Goal: Check status: Check status

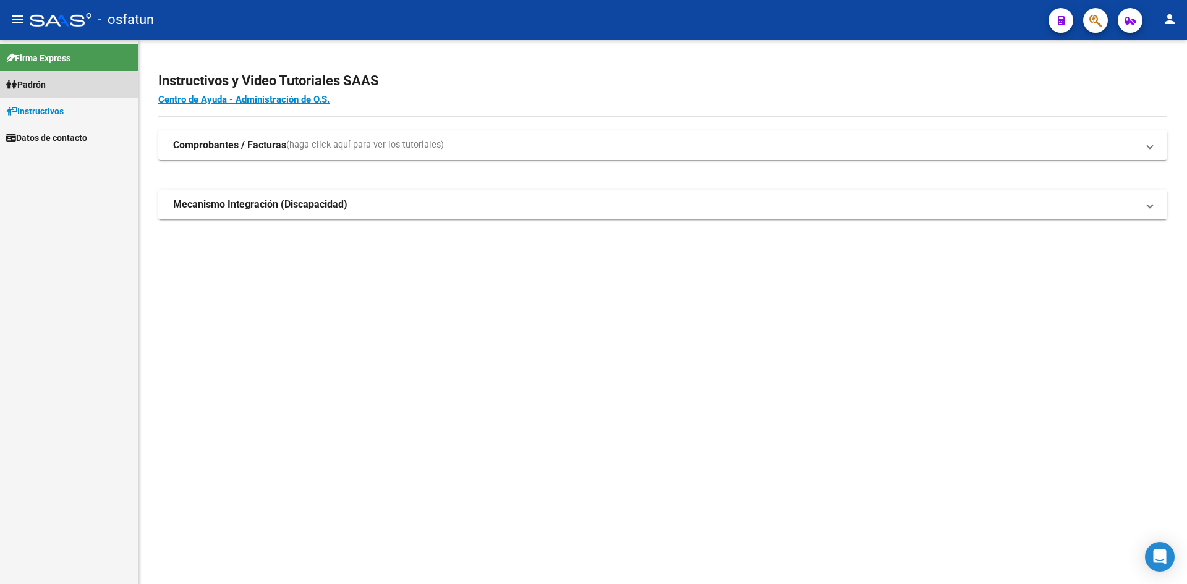
click at [46, 87] on span "Padrón" at bounding box center [26, 85] width 40 height 14
click at [58, 83] on link "Padrón" at bounding box center [69, 84] width 138 height 27
click at [76, 115] on link "Análisis Afiliado" at bounding box center [69, 111] width 138 height 27
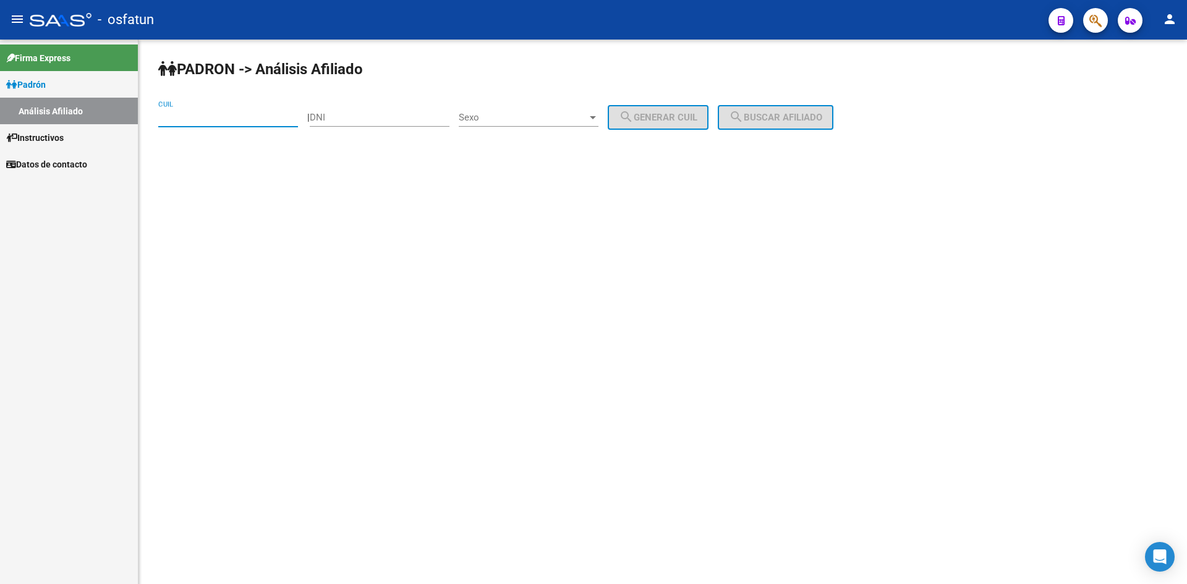
click at [191, 114] on input "CUIL" at bounding box center [228, 117] width 140 height 11
paste input "27-38751531-9"
type input "27-38751531-9"
click at [346, 120] on input "DNI" at bounding box center [380, 117] width 140 height 11
paste input "38751531"
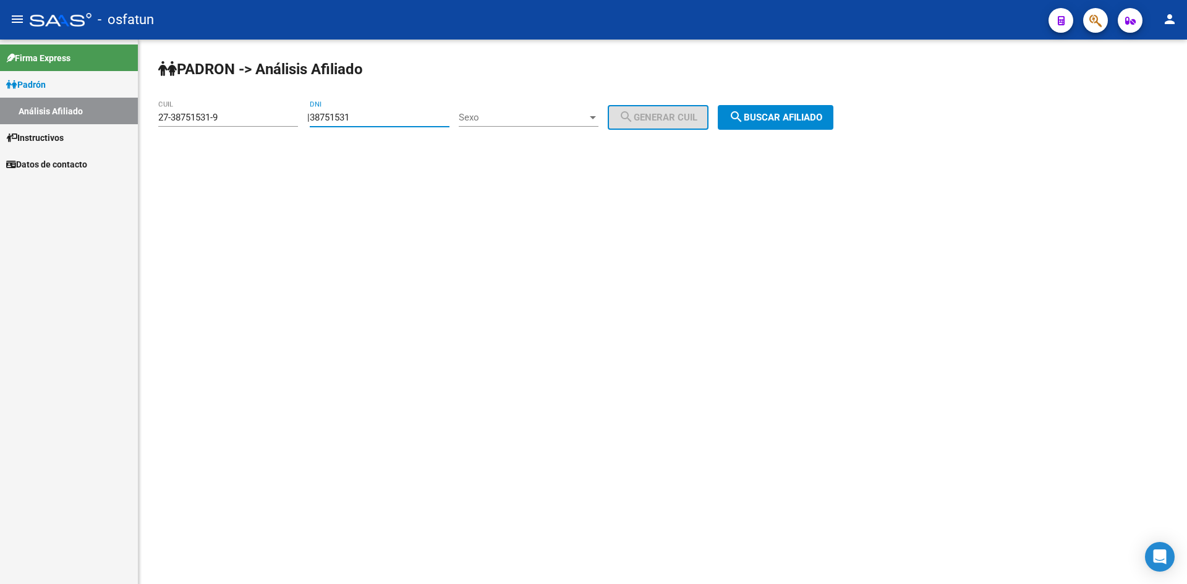
type input "38751531"
click at [514, 116] on span "Sexo" at bounding box center [523, 117] width 129 height 11
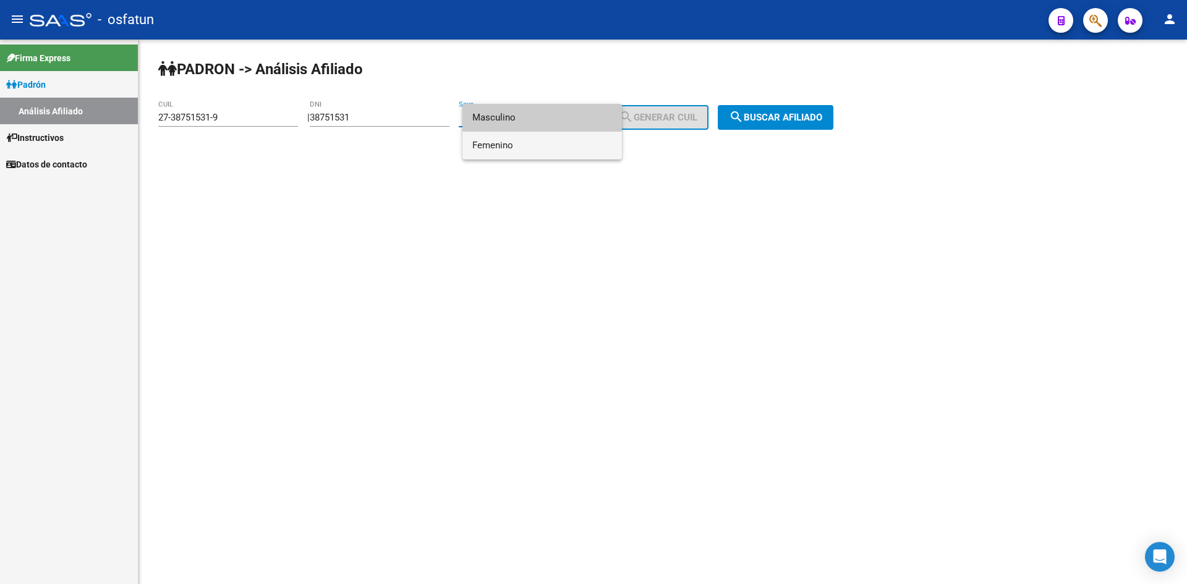
click at [498, 145] on span "Femenino" at bounding box center [542, 146] width 140 height 28
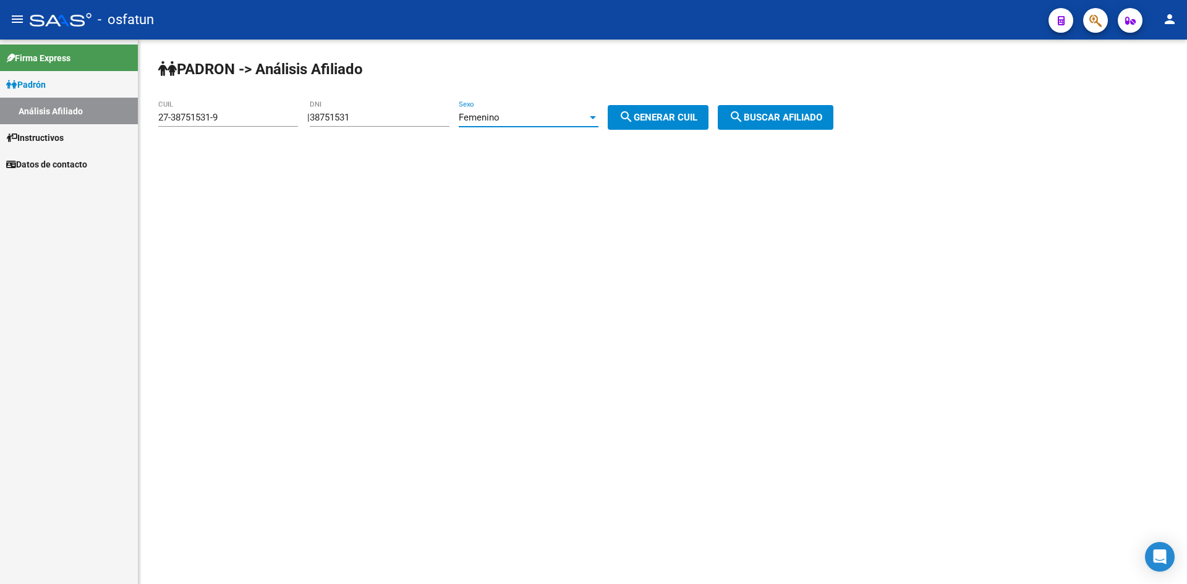
click at [791, 124] on button "search Buscar afiliado" at bounding box center [776, 117] width 116 height 25
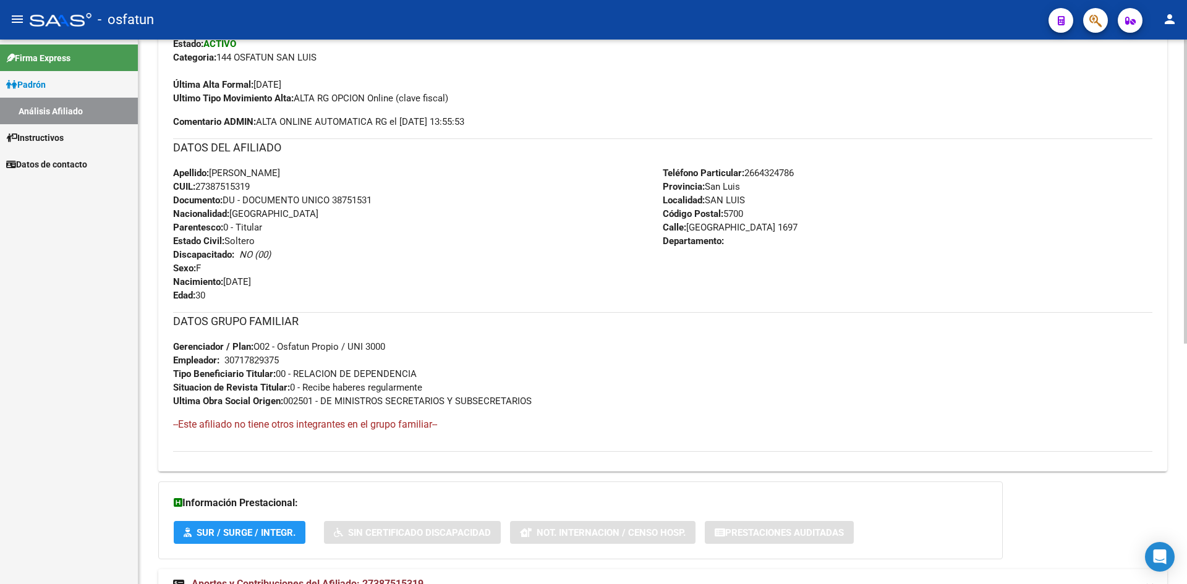
scroll to position [430, 0]
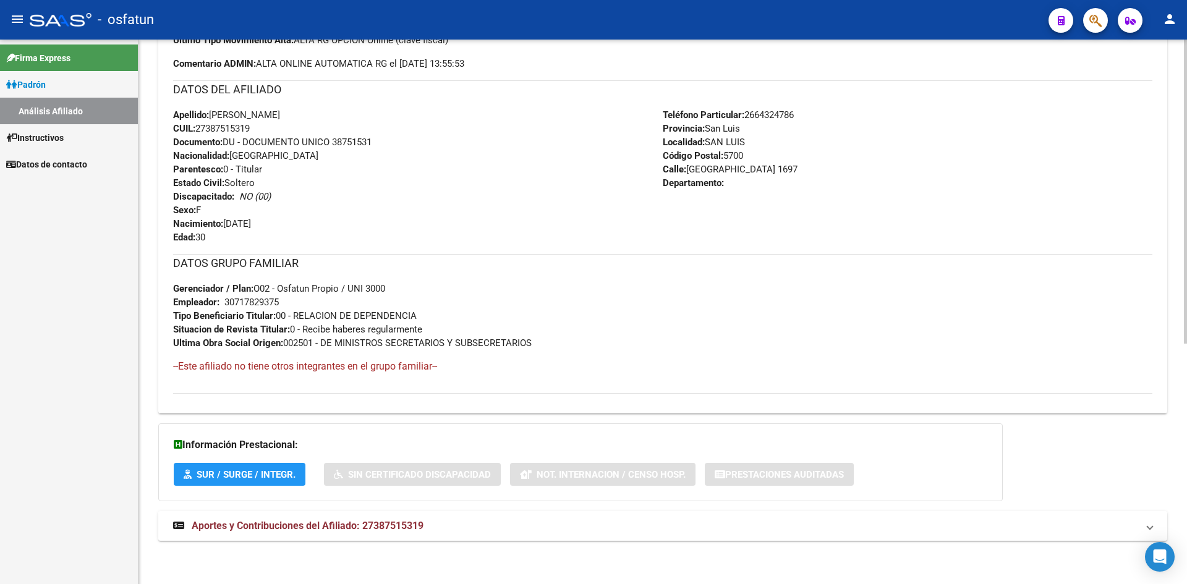
click at [353, 525] on span "Aportes y Contribuciones del Afiliado: 27387515319" at bounding box center [308, 526] width 232 height 12
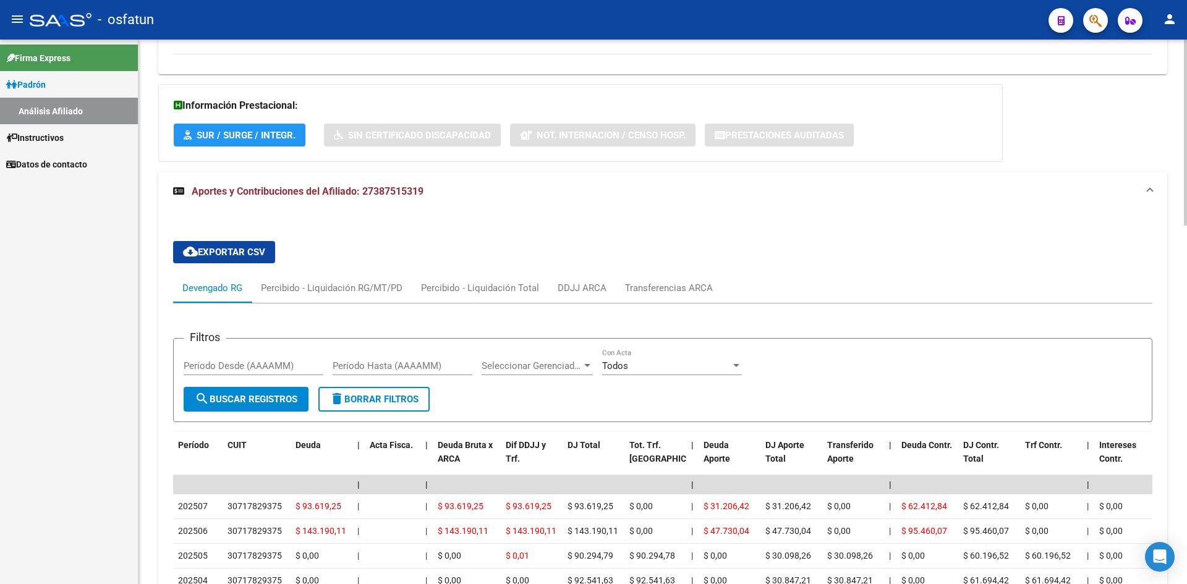
scroll to position [924, 0]
